Goal: Information Seeking & Learning: Learn about a topic

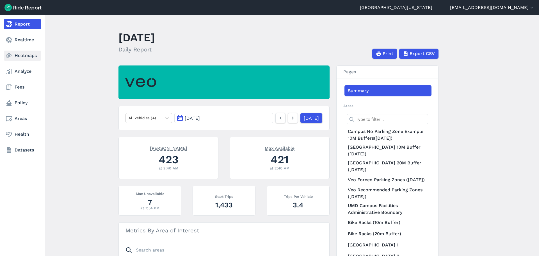
click at [11, 55] on use at bounding box center [8, 55] width 5 height 5
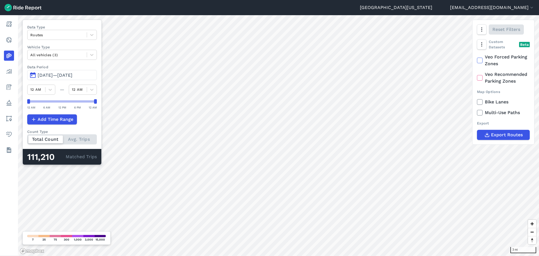
click at [40, 74] on span "[DATE]—[DATE]" at bounding box center [55, 74] width 35 height 5
click at [61, 74] on span "[DATE]—[DATE]" at bounding box center [55, 74] width 35 height 5
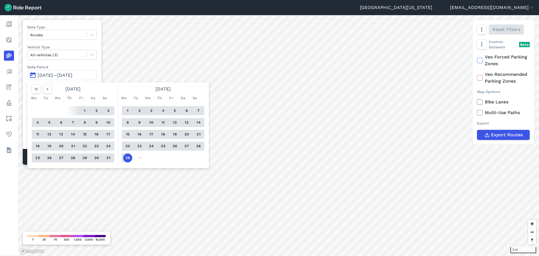
click at [86, 110] on button "1" at bounding box center [84, 110] width 9 height 9
click at [128, 158] on button "29" at bounding box center [127, 157] width 9 height 9
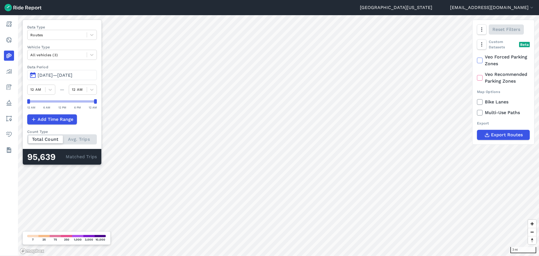
click at [72, 75] on span "[DATE]—[DATE]" at bounding box center [55, 74] width 35 height 5
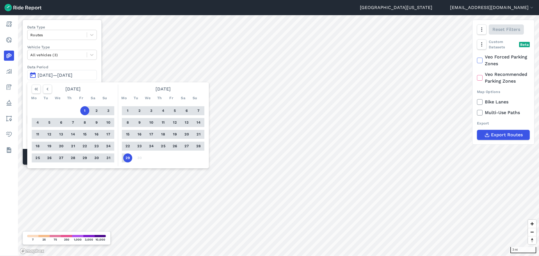
click at [194, 89] on div at bounding box center [194, 88] width 20 height 9
click at [73, 66] on label "Data Period" at bounding box center [62, 66] width 70 height 5
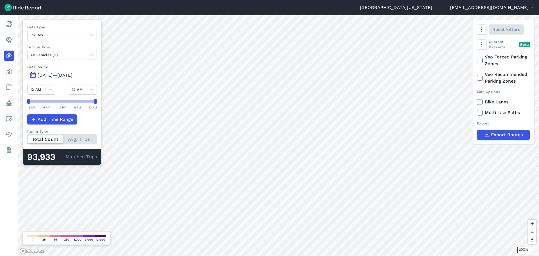
click at [92, 82] on div "Data Type Routes Vehicle Type All vehicles (3) Data Period Aug 1, 2025—[DATE] 1…" at bounding box center [61, 92] width 79 height 145
click at [72, 77] on span "[DATE]—[DATE]" at bounding box center [55, 74] width 35 height 5
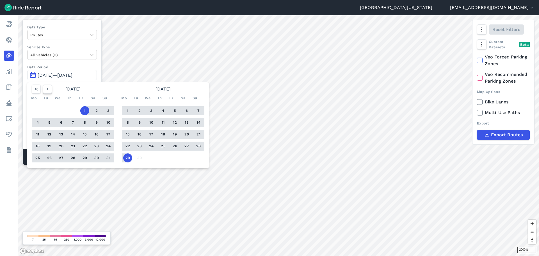
click at [49, 89] on icon "button" at bounding box center [48, 89] width 6 height 6
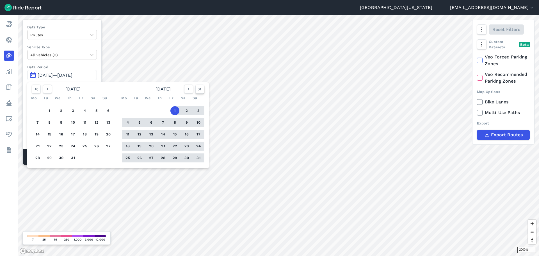
click at [199, 88] on icon "button" at bounding box center [200, 89] width 6 height 6
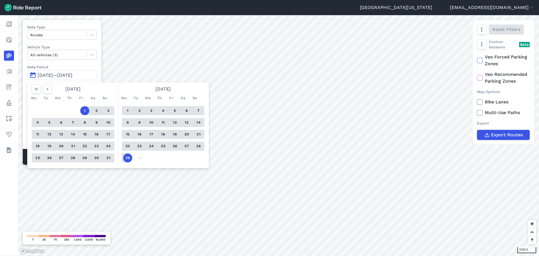
click at [174, 157] on div "1 2 3 4 5 6 7 8 9 10 11 12 13 14 15 16 17 18 19 20 21 22 23 24 25 26 27 28 29 30" at bounding box center [162, 133] width 87 height 63
click at [49, 88] on icon "button" at bounding box center [48, 89] width 6 height 6
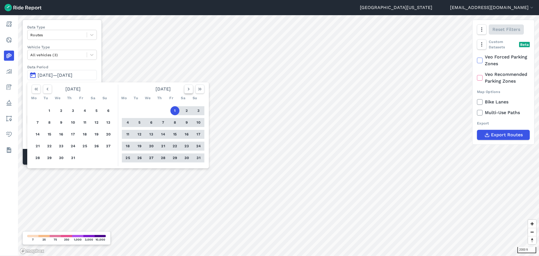
click at [185, 88] on button "button" at bounding box center [188, 88] width 9 height 9
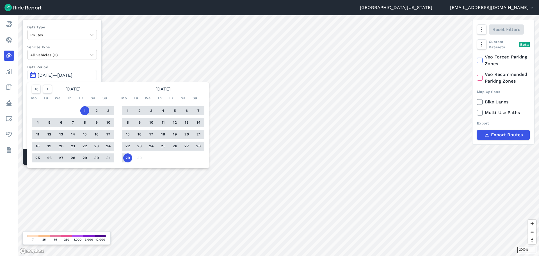
click at [174, 152] on div "1 2 3 4 5 6 7 8 9 10 11 12 13 14 15 16 17 18 19 20 21 22 23 24 25 26 27 28 29 30" at bounding box center [162, 133] width 87 height 63
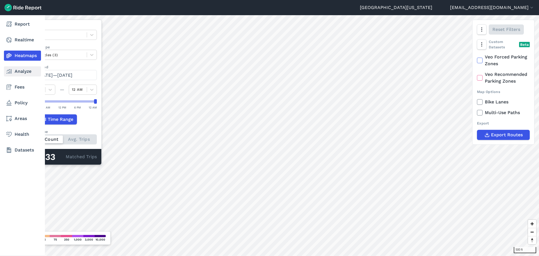
click at [5, 73] on link "Analyze" at bounding box center [22, 71] width 37 height 10
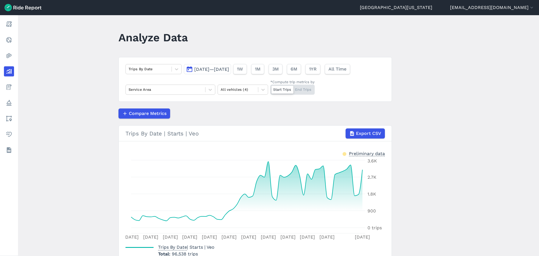
click at [231, 72] on button "[DATE]—[DATE]" at bounding box center [207, 69] width 47 height 10
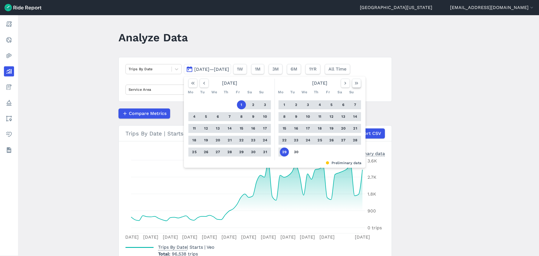
click at [354, 85] on icon "button" at bounding box center [356, 83] width 6 height 6
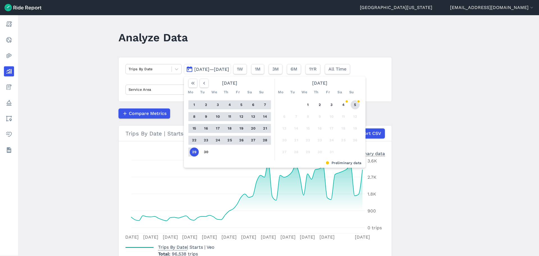
click at [354, 101] on button "5" at bounding box center [354, 104] width 9 height 9
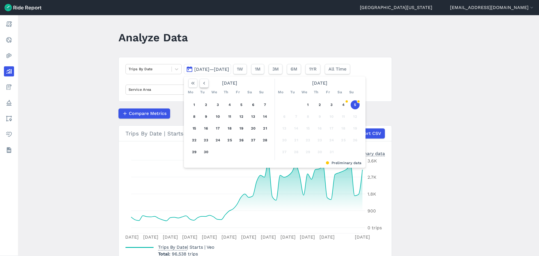
click at [203, 83] on use "button" at bounding box center [204, 83] width 2 height 3
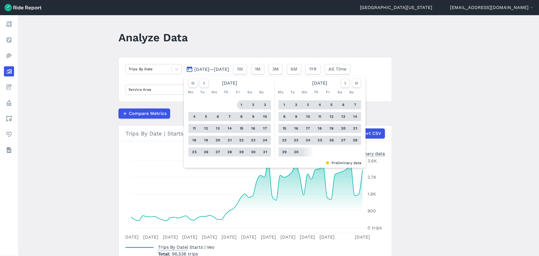
click at [242, 104] on button "1" at bounding box center [241, 104] width 9 height 9
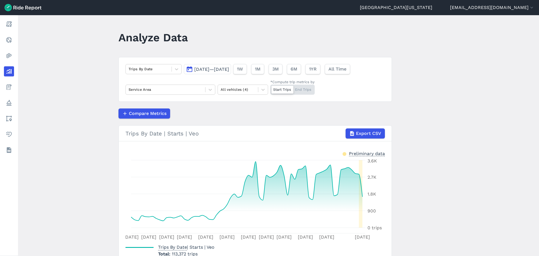
scroll to position [28, 0]
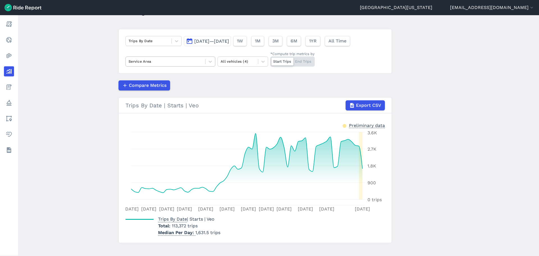
click at [203, 66] on div "Service Area" at bounding box center [170, 61] width 90 height 10
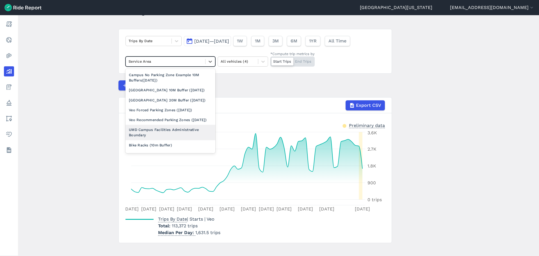
click at [184, 140] on div "UMD Campus Facilities Administrative Boundary" at bounding box center [170, 132] width 90 height 15
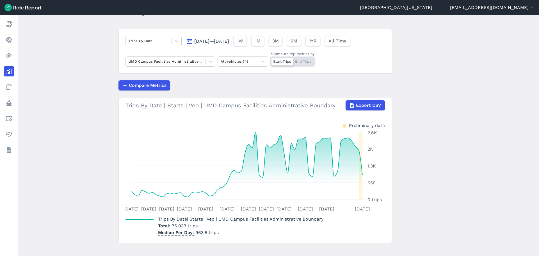
click at [205, 41] on span "[DATE]—[DATE]" at bounding box center [211, 40] width 35 height 5
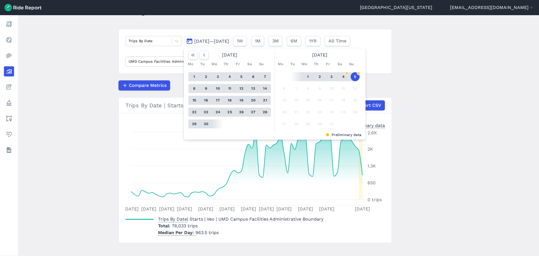
click at [206, 125] on button "30" at bounding box center [205, 123] width 9 height 9
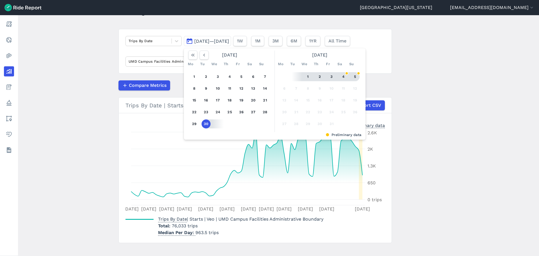
click at [353, 73] on button "5" at bounding box center [354, 76] width 9 height 9
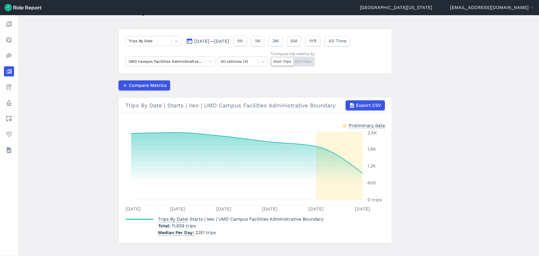
click at [218, 42] on span "[DATE]—[DATE]" at bounding box center [211, 40] width 35 height 5
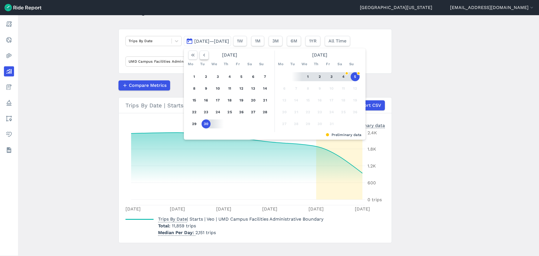
click at [201, 52] on button "button" at bounding box center [203, 54] width 9 height 9
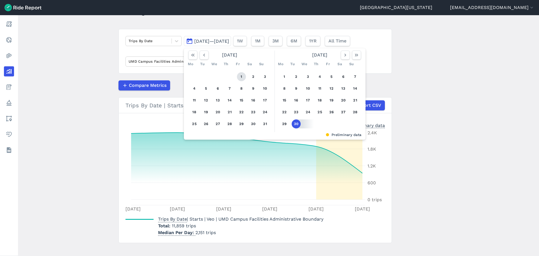
click at [244, 75] on button "1" at bounding box center [241, 76] width 9 height 9
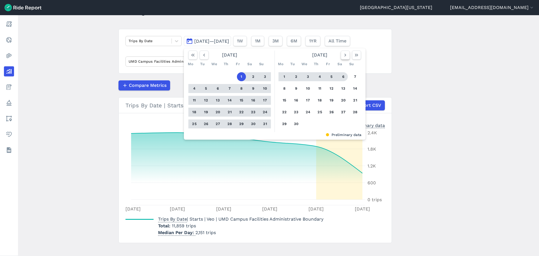
click at [347, 55] on button "button" at bounding box center [345, 54] width 9 height 9
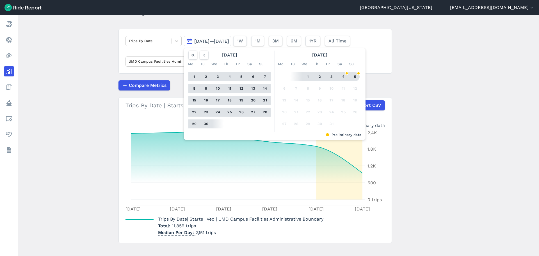
click at [353, 73] on button "5" at bounding box center [354, 76] width 9 height 9
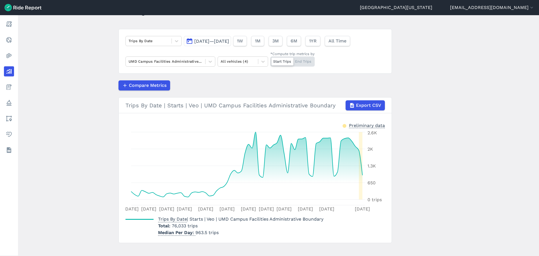
click at [151, 46] on div "Trips By Date [DATE]—[DATE] 1W 1M 3M 6M 1YR All Time UMD Campus Facilities Admi…" at bounding box center [254, 51] width 273 height 45
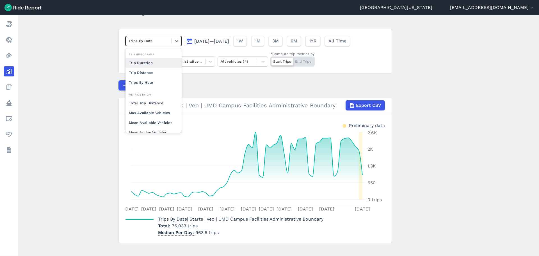
click at [152, 44] on div at bounding box center [148, 41] width 40 height 6
click at [157, 75] on div "Trip Distance" at bounding box center [153, 73] width 56 height 10
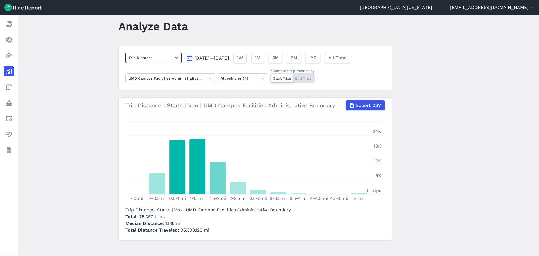
scroll to position [16, 0]
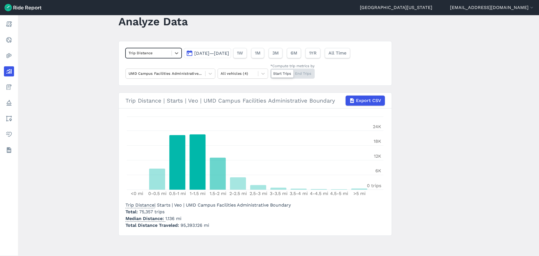
click at [150, 54] on div at bounding box center [148, 53] width 40 height 6
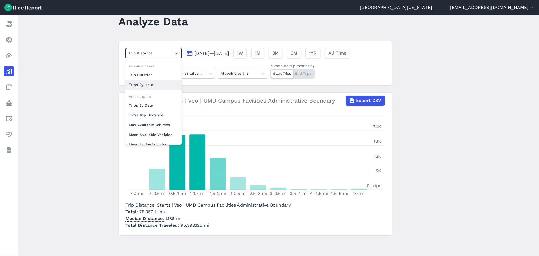
click at [147, 85] on div "Trips By Hour" at bounding box center [153, 85] width 56 height 10
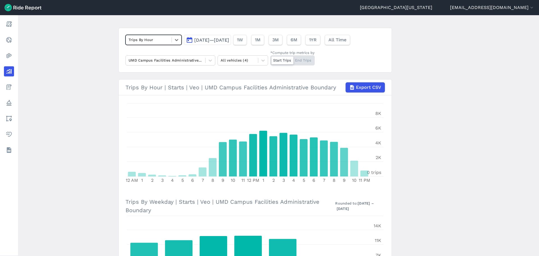
scroll to position [16, 0]
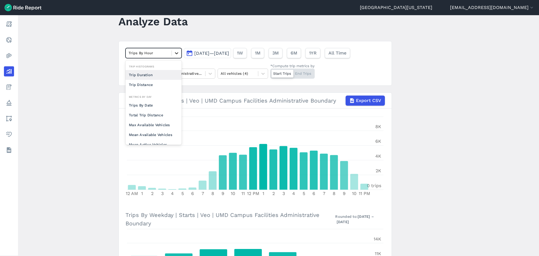
click at [175, 54] on icon at bounding box center [177, 53] width 6 height 6
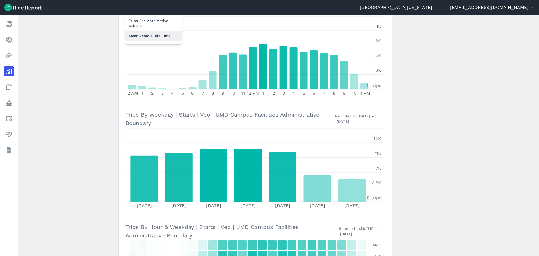
scroll to position [128, 0]
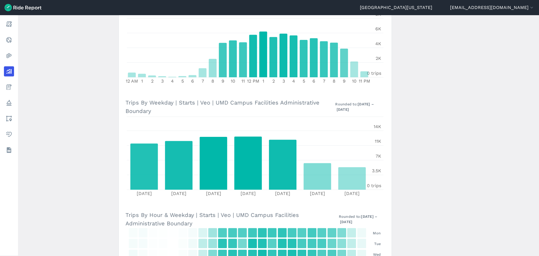
click at [96, 134] on main "Analyze Data Trips By Hour [DATE]—[DATE] 1W 1M 3M 6M 1YR All Time UMD Campus Fa…" at bounding box center [278, 135] width 521 height 240
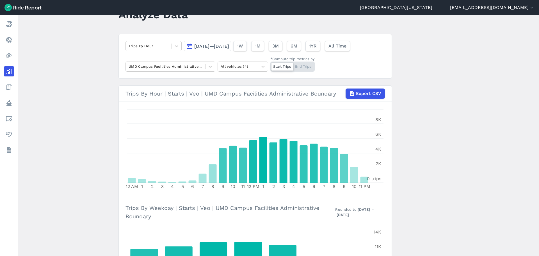
scroll to position [0, 0]
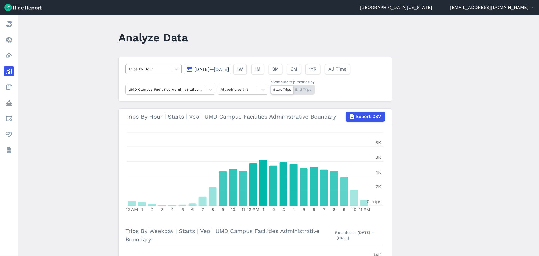
click at [165, 66] on div at bounding box center [148, 69] width 40 height 6
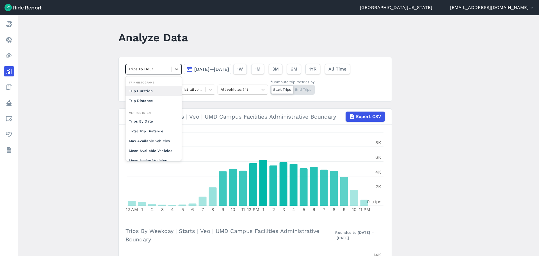
click at [163, 94] on div "Trip Duration" at bounding box center [153, 91] width 56 height 10
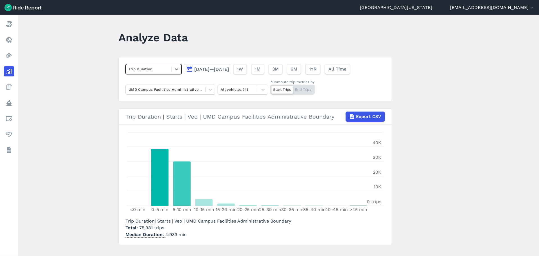
click at [170, 70] on div "Trip Duration" at bounding box center [149, 69] width 46 height 9
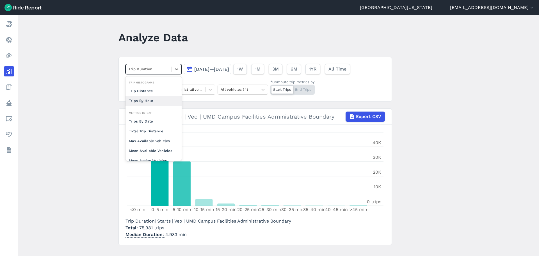
click at [159, 99] on div "Trips By Hour" at bounding box center [153, 101] width 56 height 10
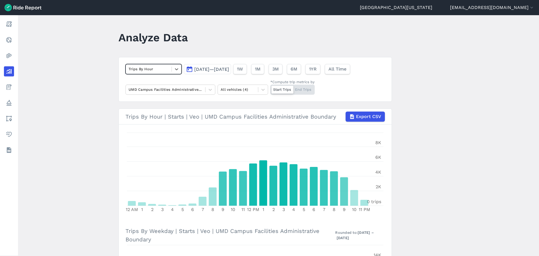
click at [167, 71] on div at bounding box center [148, 69] width 40 height 6
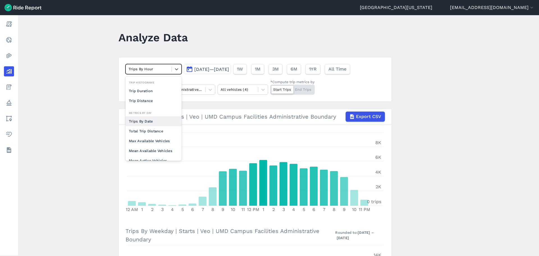
click at [149, 121] on div "Trips By Date" at bounding box center [153, 121] width 56 height 10
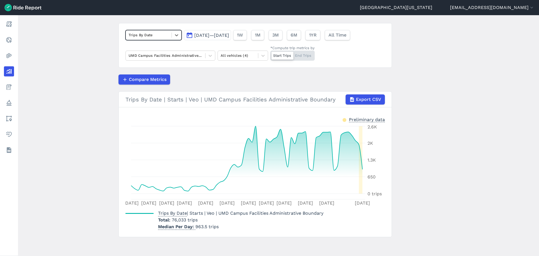
scroll to position [35, 0]
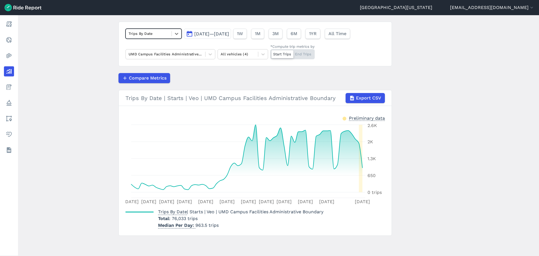
click at [212, 33] on span "[DATE]—[DATE]" at bounding box center [211, 33] width 35 height 5
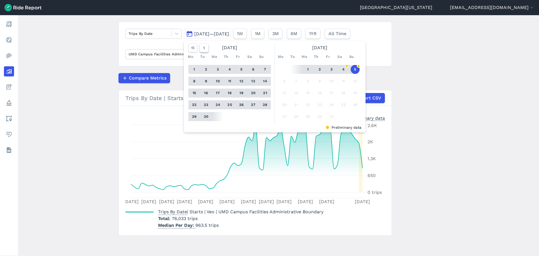
click at [201, 46] on icon "button" at bounding box center [204, 48] width 6 height 6
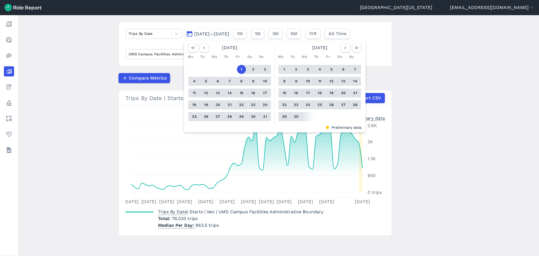
click at [263, 116] on button "31" at bounding box center [264, 116] width 9 height 9
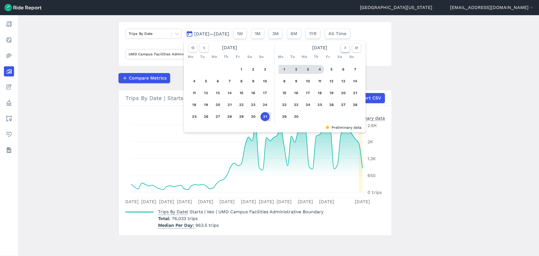
click at [345, 50] on icon "button" at bounding box center [345, 48] width 6 height 6
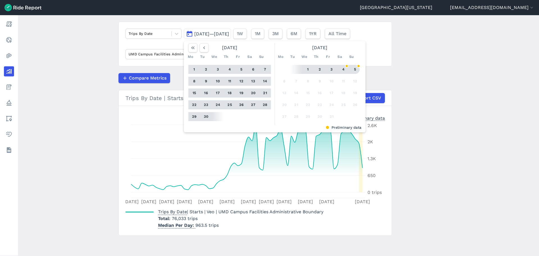
click at [353, 69] on button "5" at bounding box center [354, 69] width 9 height 9
